Goal: Use online tool/utility: Utilize a website feature to perform a specific function

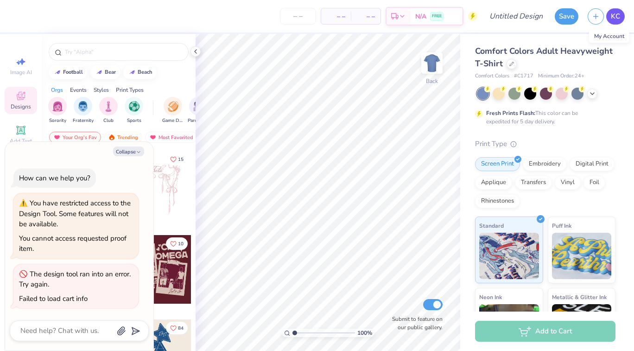
click at [615, 19] on span "KC" at bounding box center [615, 16] width 9 height 11
click at [616, 17] on span "KC" at bounding box center [615, 16] width 9 height 11
type textarea "x"
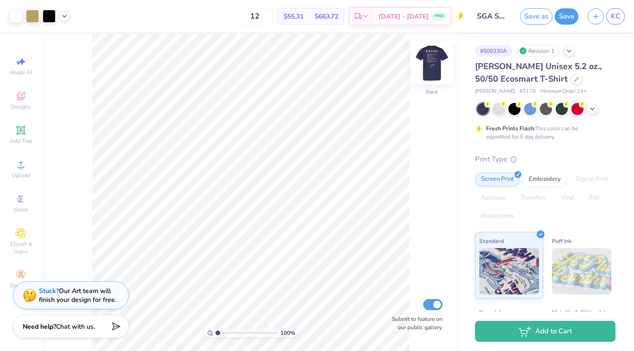
click at [432, 64] on img at bounding box center [431, 62] width 37 height 37
click at [439, 63] on img at bounding box center [431, 62] width 37 height 37
type input "3.34"
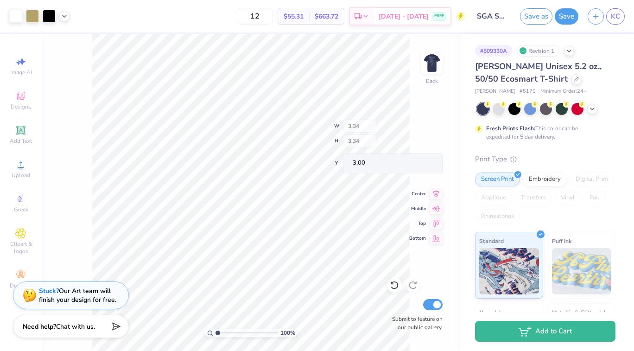
click at [376, 130] on div "100 % Back W 3.34 H 3.34 Y 3.00 Center Middle Top Bottom Submit to feature on o…" at bounding box center [251, 192] width 418 height 317
click at [273, 18] on input "12" at bounding box center [255, 16] width 36 height 17
click at [268, 16] on input "100" at bounding box center [250, 16] width 36 height 17
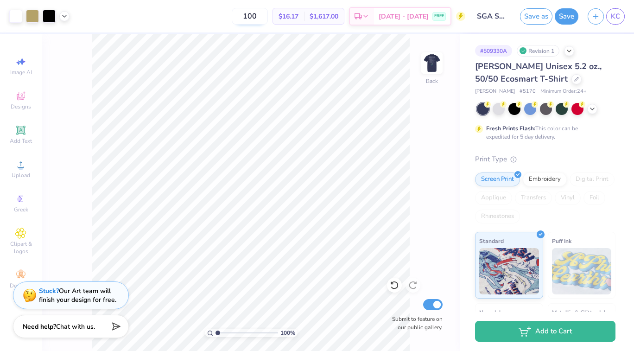
click at [268, 16] on input "100" at bounding box center [250, 16] width 36 height 17
type input "1"
type input "50"
type input "3.82"
